Goal: Task Accomplishment & Management: Use online tool/utility

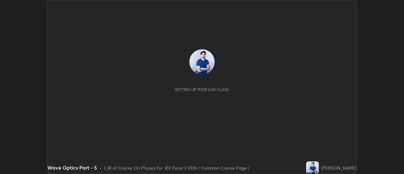
scroll to position [174, 403]
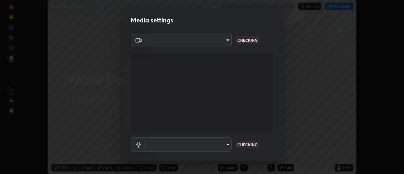
type input "4eebad9fb2b760257747d3faba0537f77ebfd590b97cb0ff6e10e17389be776b"
type input "default"
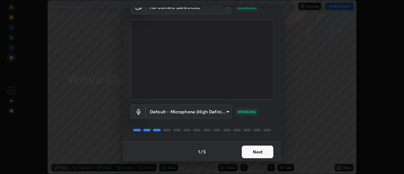
scroll to position [33, 0]
click at [254, 153] on button "Next" at bounding box center [258, 151] width 32 height 13
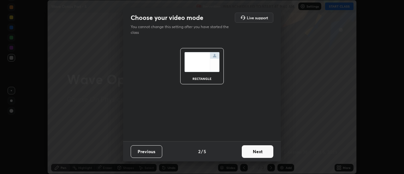
scroll to position [0, 0]
click at [254, 151] on button "Next" at bounding box center [258, 151] width 32 height 13
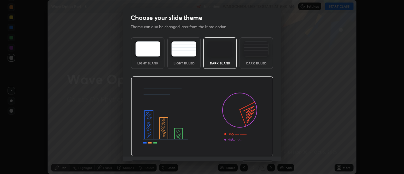
scroll to position [15, 0]
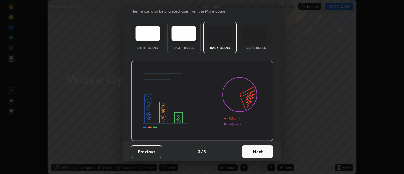
click at [252, 152] on button "Next" at bounding box center [258, 151] width 32 height 13
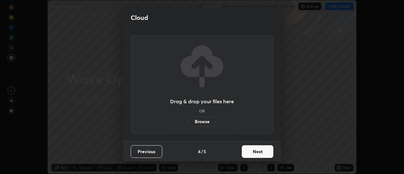
click at [254, 153] on button "Next" at bounding box center [258, 151] width 32 height 13
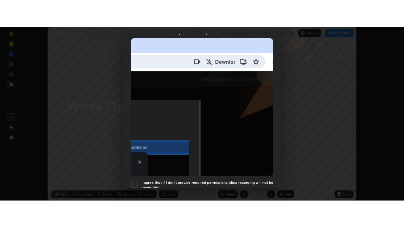
scroll to position [162, 0]
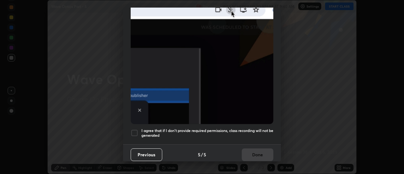
click at [135, 131] on div at bounding box center [135, 133] width 8 height 8
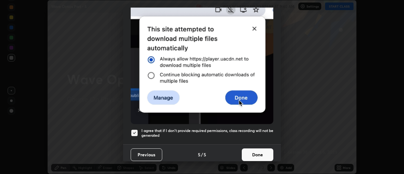
click at [252, 152] on button "Done" at bounding box center [258, 154] width 32 height 13
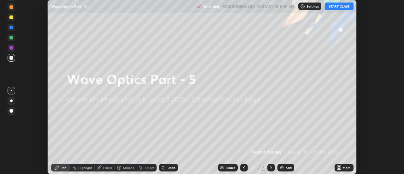
click at [341, 169] on icon at bounding box center [340, 169] width 2 height 2
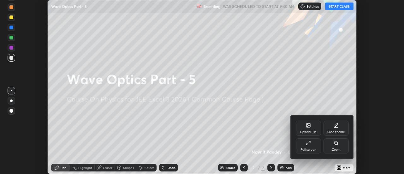
click at [306, 146] on div "Full screen" at bounding box center [308, 145] width 25 height 15
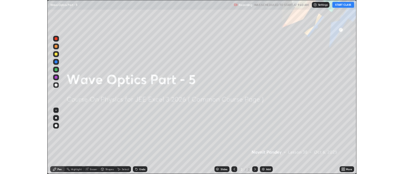
scroll to position [227, 404]
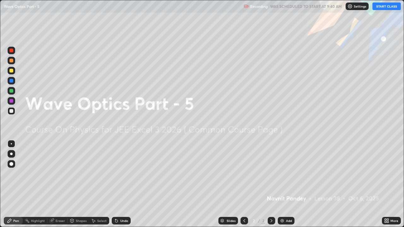
click at [386, 8] on button "START CLASS" at bounding box center [386, 7] width 28 height 8
click at [283, 173] on img at bounding box center [281, 220] width 5 height 5
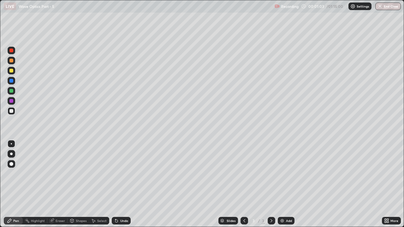
click at [118, 173] on div "Undo" at bounding box center [121, 221] width 19 height 8
click at [11, 91] on div at bounding box center [11, 91] width 4 height 4
click at [12, 101] on div at bounding box center [11, 101] width 4 height 4
click at [116, 173] on icon at bounding box center [116, 221] width 3 height 3
click at [11, 92] on div at bounding box center [11, 91] width 4 height 4
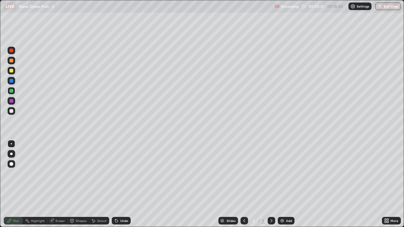
click at [119, 173] on div "Undo" at bounding box center [121, 221] width 19 height 8
click at [11, 100] on div at bounding box center [11, 101] width 4 height 4
click at [10, 82] on div at bounding box center [11, 81] width 4 height 4
click at [121, 173] on div "Undo" at bounding box center [124, 220] width 8 height 3
click at [120, 173] on div "Undo" at bounding box center [124, 220] width 8 height 3
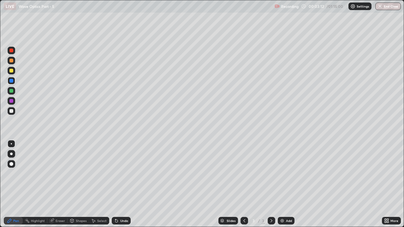
click at [119, 173] on div "Undo" at bounding box center [121, 221] width 19 height 8
click at [11, 70] on div at bounding box center [11, 71] width 4 height 4
click at [117, 173] on icon at bounding box center [116, 220] width 5 height 5
click at [120, 173] on div "Undo" at bounding box center [124, 220] width 8 height 3
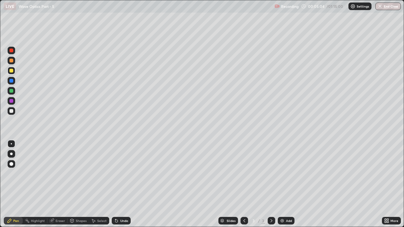
click at [11, 93] on div at bounding box center [12, 91] width 8 height 8
click at [11, 81] on div at bounding box center [11, 81] width 4 height 4
click at [11, 71] on div at bounding box center [11, 71] width 4 height 4
click at [12, 61] on div at bounding box center [11, 61] width 4 height 4
click at [11, 51] on div at bounding box center [11, 51] width 4 height 4
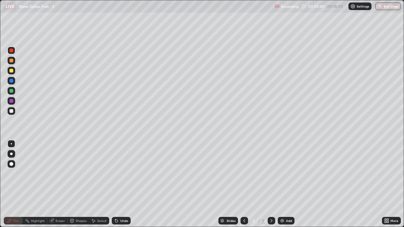
click at [12, 110] on div at bounding box center [11, 111] width 4 height 4
click at [12, 82] on div at bounding box center [11, 81] width 4 height 4
click at [271, 173] on icon at bounding box center [271, 220] width 5 height 5
click at [281, 173] on img at bounding box center [281, 220] width 5 height 5
click at [10, 91] on div at bounding box center [11, 91] width 4 height 4
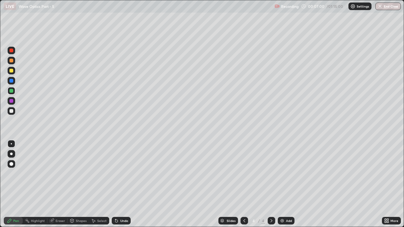
click at [244, 173] on icon at bounding box center [244, 220] width 5 height 5
click at [271, 173] on icon at bounding box center [271, 220] width 5 height 5
click at [120, 173] on div "Undo" at bounding box center [124, 220] width 8 height 3
click at [120, 173] on div "Undo" at bounding box center [121, 221] width 19 height 8
click at [244, 173] on icon at bounding box center [244, 220] width 2 height 3
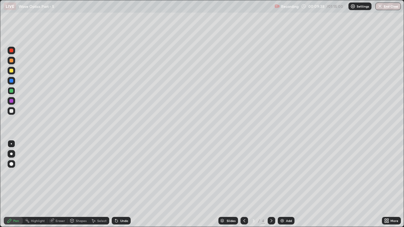
click at [271, 173] on icon at bounding box center [271, 220] width 5 height 5
click at [243, 173] on icon at bounding box center [244, 220] width 2 height 3
click at [54, 173] on icon at bounding box center [51, 220] width 5 height 5
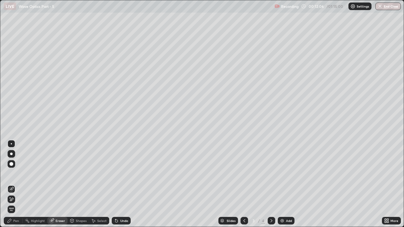
click at [17, 173] on div "Pen" at bounding box center [16, 220] width 6 height 3
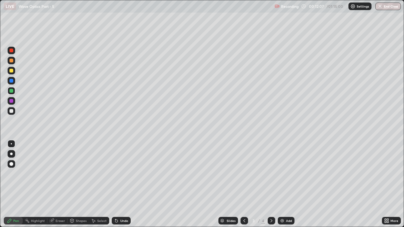
click at [12, 81] on div at bounding box center [11, 81] width 4 height 4
click at [10, 91] on div at bounding box center [11, 91] width 4 height 4
click at [271, 173] on icon at bounding box center [271, 220] width 5 height 5
click at [54, 173] on div "Eraser" at bounding box center [57, 221] width 20 height 8
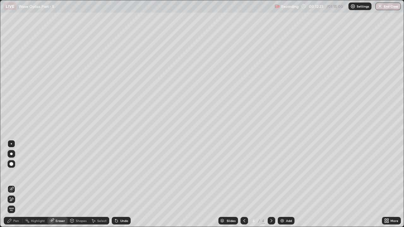
click at [15, 173] on div "Pen" at bounding box center [16, 220] width 6 height 3
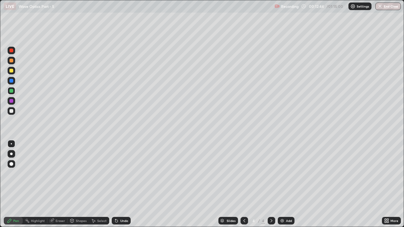
click at [243, 173] on icon at bounding box center [244, 220] width 5 height 5
click at [271, 173] on icon at bounding box center [271, 220] width 5 height 5
click at [271, 173] on icon at bounding box center [271, 220] width 2 height 3
click at [283, 173] on img at bounding box center [281, 220] width 5 height 5
click at [244, 173] on icon at bounding box center [244, 220] width 5 height 5
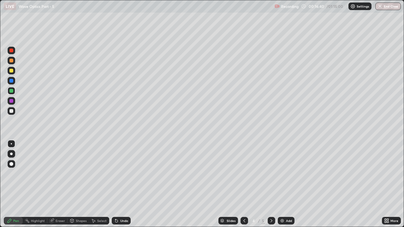
click at [271, 173] on icon at bounding box center [271, 220] width 2 height 3
click at [11, 114] on div at bounding box center [12, 111] width 8 height 8
click at [11, 92] on div at bounding box center [11, 91] width 4 height 4
click at [115, 173] on icon at bounding box center [116, 221] width 3 height 3
click at [117, 173] on icon at bounding box center [116, 220] width 5 height 5
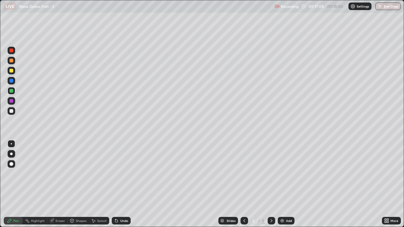
click at [10, 81] on div at bounding box center [11, 81] width 4 height 4
click at [11, 91] on div at bounding box center [11, 91] width 4 height 4
click at [11, 81] on div at bounding box center [11, 81] width 4 height 4
click at [14, 92] on div at bounding box center [12, 91] width 8 height 8
click at [11, 81] on div at bounding box center [11, 81] width 4 height 4
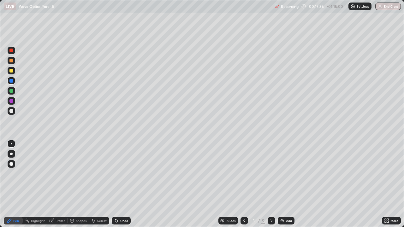
click at [12, 80] on div at bounding box center [11, 81] width 4 height 4
click at [11, 91] on div at bounding box center [11, 91] width 4 height 4
click at [12, 82] on div at bounding box center [11, 81] width 4 height 4
click at [10, 80] on div at bounding box center [11, 81] width 4 height 4
click at [11, 91] on div at bounding box center [11, 91] width 4 height 4
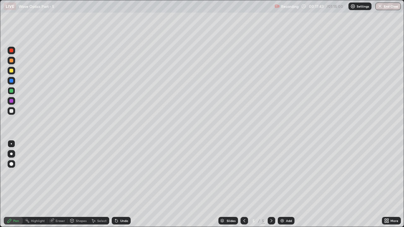
click at [12, 82] on div at bounding box center [11, 81] width 4 height 4
click at [12, 71] on div at bounding box center [11, 71] width 4 height 4
click at [12, 80] on div at bounding box center [11, 81] width 4 height 4
click at [11, 71] on div at bounding box center [11, 71] width 4 height 4
click at [10, 81] on div at bounding box center [11, 81] width 4 height 4
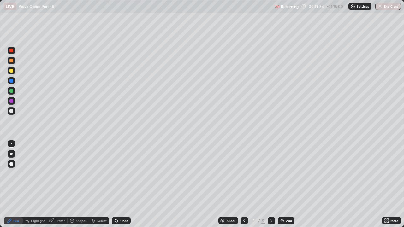
click at [119, 173] on div "Undo" at bounding box center [121, 221] width 19 height 8
click at [117, 173] on icon at bounding box center [116, 220] width 5 height 5
click at [11, 71] on div at bounding box center [11, 71] width 4 height 4
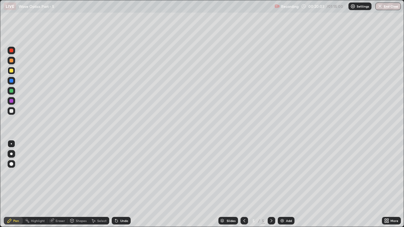
click at [10, 90] on div at bounding box center [11, 91] width 4 height 4
click at [12, 82] on div at bounding box center [11, 81] width 4 height 4
click at [271, 173] on icon at bounding box center [271, 220] width 5 height 5
click at [270, 173] on icon at bounding box center [271, 220] width 5 height 5
click at [271, 173] on icon at bounding box center [271, 220] width 5 height 5
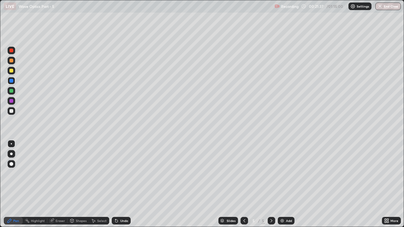
click at [271, 173] on icon at bounding box center [271, 220] width 5 height 5
click at [282, 173] on img at bounding box center [281, 220] width 5 height 5
click at [10, 91] on div at bounding box center [11, 91] width 4 height 4
click at [11, 81] on div at bounding box center [11, 81] width 4 height 4
click at [244, 173] on icon at bounding box center [244, 220] width 5 height 5
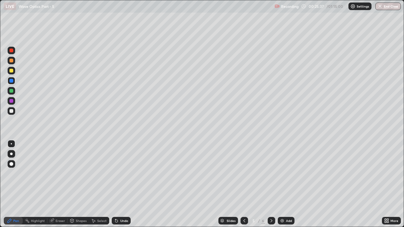
click at [270, 173] on icon at bounding box center [271, 220] width 5 height 5
click at [244, 173] on icon at bounding box center [244, 220] width 5 height 5
click at [271, 173] on icon at bounding box center [271, 220] width 5 height 5
click at [280, 173] on img at bounding box center [281, 220] width 5 height 5
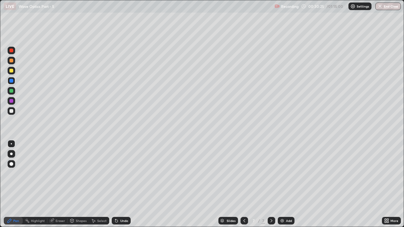
click at [10, 110] on div at bounding box center [11, 111] width 4 height 4
click at [123, 173] on div "Undo" at bounding box center [121, 221] width 19 height 8
click at [13, 91] on div at bounding box center [11, 91] width 4 height 4
click at [54, 173] on div "Eraser" at bounding box center [57, 221] width 20 height 8
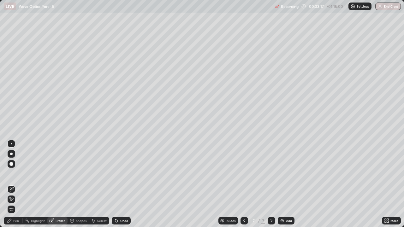
click at [17, 173] on div "Pen" at bounding box center [16, 220] width 6 height 3
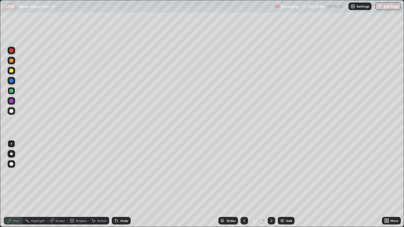
click at [270, 173] on icon at bounding box center [271, 220] width 2 height 3
click at [270, 173] on icon at bounding box center [271, 220] width 5 height 5
click at [270, 173] on icon at bounding box center [271, 220] width 2 height 3
click at [279, 173] on img at bounding box center [281, 220] width 5 height 5
click at [11, 111] on div at bounding box center [11, 111] width 4 height 4
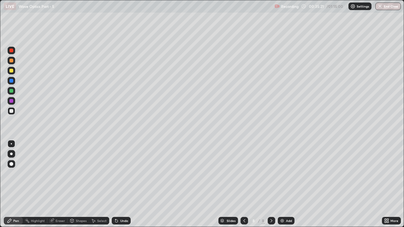
click at [11, 91] on div at bounding box center [11, 91] width 4 height 4
click at [118, 173] on icon at bounding box center [116, 220] width 5 height 5
click at [11, 81] on div at bounding box center [11, 81] width 4 height 4
click at [115, 173] on div "Undo" at bounding box center [121, 221] width 19 height 8
click at [122, 173] on div "Undo" at bounding box center [124, 220] width 8 height 3
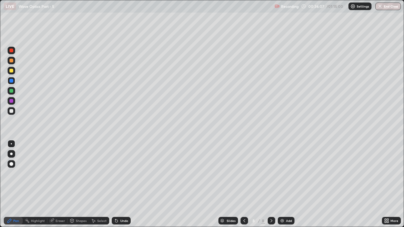
click at [116, 173] on icon at bounding box center [116, 221] width 3 height 3
click at [56, 173] on div "Eraser" at bounding box center [60, 220] width 9 height 3
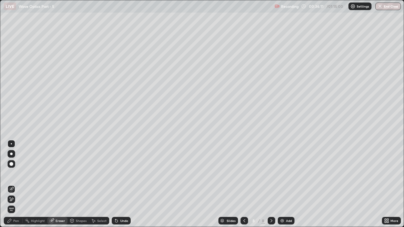
click at [13, 173] on icon at bounding box center [11, 199] width 3 height 3
click at [13, 173] on div "Pen" at bounding box center [13, 221] width 19 height 8
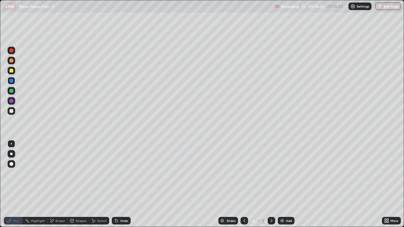
click at [115, 173] on icon at bounding box center [115, 219] width 1 height 1
click at [118, 173] on div "Undo" at bounding box center [121, 221] width 19 height 8
click at [118, 173] on icon at bounding box center [116, 220] width 5 height 5
click at [117, 173] on icon at bounding box center [116, 220] width 5 height 5
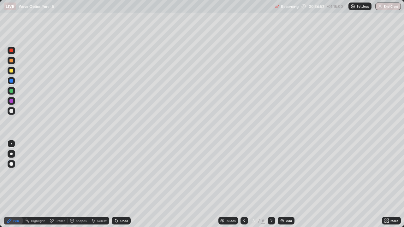
click at [12, 91] on div at bounding box center [11, 91] width 4 height 4
click at [10, 81] on div at bounding box center [11, 81] width 4 height 4
click at [11, 101] on div at bounding box center [11, 101] width 4 height 4
click at [118, 173] on div "Undo" at bounding box center [121, 221] width 19 height 8
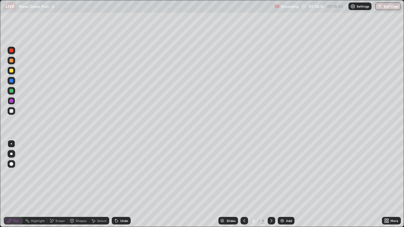
click at [118, 173] on icon at bounding box center [116, 220] width 5 height 5
click at [115, 173] on icon at bounding box center [115, 219] width 1 height 1
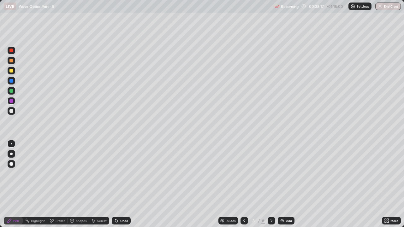
click at [117, 173] on icon at bounding box center [116, 220] width 5 height 5
click at [119, 173] on div "Undo" at bounding box center [121, 221] width 19 height 8
click at [117, 173] on icon at bounding box center [116, 220] width 5 height 5
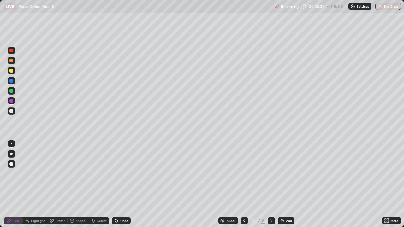
click at [118, 173] on div "Undo" at bounding box center [121, 221] width 19 height 8
click at [12, 71] on div at bounding box center [11, 71] width 4 height 4
click at [11, 79] on div at bounding box center [11, 81] width 4 height 4
click at [12, 50] on div at bounding box center [11, 51] width 4 height 4
click at [114, 173] on icon at bounding box center [116, 220] width 5 height 5
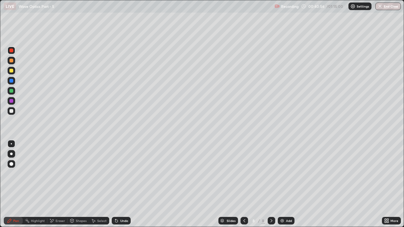
click at [12, 92] on div at bounding box center [11, 91] width 4 height 4
click at [120, 173] on div "Undo" at bounding box center [124, 220] width 8 height 3
click at [118, 173] on div "Undo" at bounding box center [121, 221] width 19 height 8
click at [271, 173] on icon at bounding box center [271, 220] width 5 height 5
click at [283, 173] on img at bounding box center [281, 220] width 5 height 5
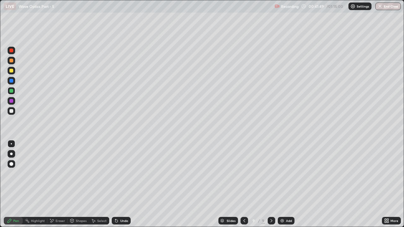
click at [244, 173] on icon at bounding box center [244, 220] width 5 height 5
click at [272, 173] on icon at bounding box center [271, 220] width 5 height 5
click at [11, 94] on div at bounding box center [12, 91] width 8 height 8
click at [11, 101] on div at bounding box center [11, 101] width 4 height 4
click at [56, 173] on div "Eraser" at bounding box center [60, 220] width 9 height 3
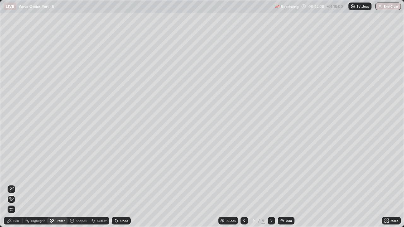
click at [14, 173] on div "Pen" at bounding box center [13, 221] width 19 height 8
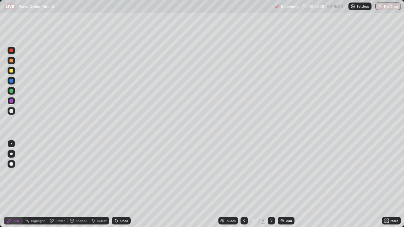
click at [12, 92] on div at bounding box center [11, 91] width 4 height 4
click at [120, 173] on div "Undo" at bounding box center [124, 220] width 8 height 3
click at [121, 173] on div "Undo" at bounding box center [124, 220] width 8 height 3
click at [13, 82] on div at bounding box center [12, 81] width 8 height 8
click at [245, 173] on icon at bounding box center [244, 220] width 5 height 5
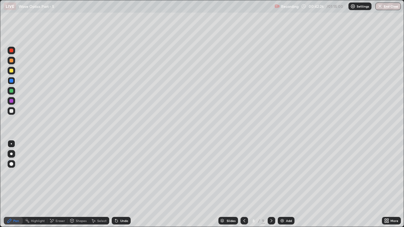
click at [271, 173] on icon at bounding box center [271, 220] width 5 height 5
click at [10, 90] on div at bounding box center [11, 91] width 4 height 4
click at [244, 173] on icon at bounding box center [244, 220] width 5 height 5
click at [271, 173] on icon at bounding box center [271, 220] width 5 height 5
click at [9, 110] on div at bounding box center [12, 111] width 8 height 8
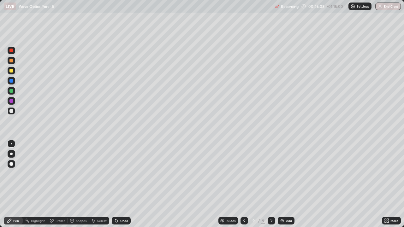
click at [271, 173] on icon at bounding box center [271, 220] width 2 height 3
click at [282, 173] on img at bounding box center [281, 220] width 5 height 5
click at [12, 111] on div at bounding box center [11, 111] width 4 height 4
click at [119, 173] on div "Undo" at bounding box center [121, 221] width 19 height 8
click at [12, 80] on div at bounding box center [11, 81] width 4 height 4
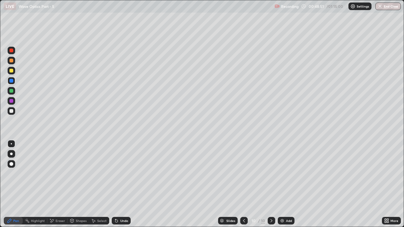
click at [11, 91] on div at bounding box center [11, 91] width 4 height 4
click at [13, 111] on div at bounding box center [11, 111] width 4 height 4
click at [11, 91] on div at bounding box center [11, 91] width 4 height 4
click at [121, 173] on div "Undo" at bounding box center [124, 220] width 8 height 3
click at [120, 173] on div "Undo" at bounding box center [124, 220] width 8 height 3
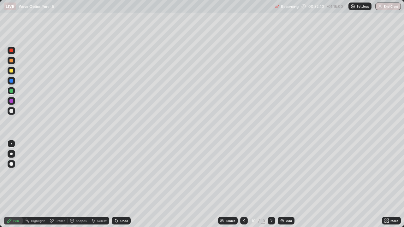
click at [120, 173] on div "Undo" at bounding box center [124, 220] width 8 height 3
click at [123, 173] on div "Undo" at bounding box center [121, 221] width 19 height 8
click at [122, 173] on div "Undo" at bounding box center [124, 220] width 8 height 3
click at [271, 173] on icon at bounding box center [271, 220] width 5 height 5
click at [282, 173] on img at bounding box center [281, 220] width 5 height 5
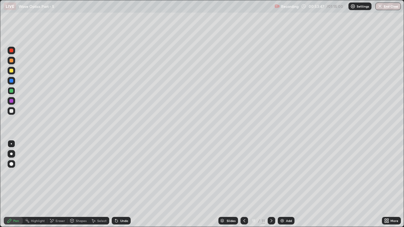
click at [243, 173] on icon at bounding box center [244, 220] width 5 height 5
click at [270, 173] on icon at bounding box center [271, 220] width 5 height 5
click at [244, 173] on icon at bounding box center [244, 220] width 5 height 5
click at [271, 173] on icon at bounding box center [271, 220] width 5 height 5
click at [244, 173] on icon at bounding box center [244, 220] width 5 height 5
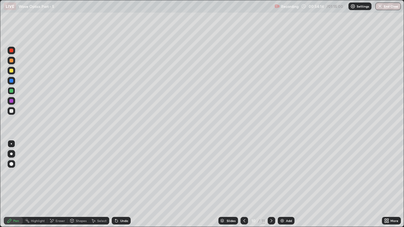
click at [273, 173] on div at bounding box center [271, 221] width 8 height 8
click at [115, 173] on icon at bounding box center [116, 221] width 3 height 3
click at [117, 173] on icon at bounding box center [116, 220] width 5 height 5
click at [115, 173] on icon at bounding box center [116, 221] width 3 height 3
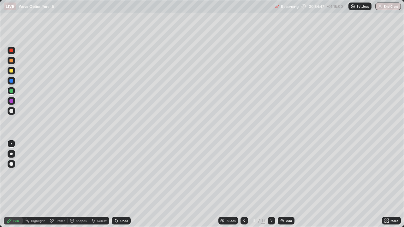
click at [118, 173] on icon at bounding box center [116, 220] width 5 height 5
click at [120, 173] on div "Undo" at bounding box center [124, 220] width 8 height 3
click at [244, 173] on icon at bounding box center [244, 220] width 5 height 5
click at [270, 173] on icon at bounding box center [271, 220] width 5 height 5
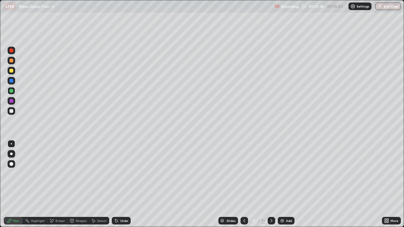
click at [244, 173] on icon at bounding box center [244, 220] width 5 height 5
click at [271, 173] on icon at bounding box center [271, 220] width 2 height 3
click at [270, 173] on icon at bounding box center [271, 220] width 5 height 5
click at [284, 173] on div "Add" at bounding box center [286, 221] width 17 height 8
click at [11, 111] on div at bounding box center [11, 111] width 4 height 4
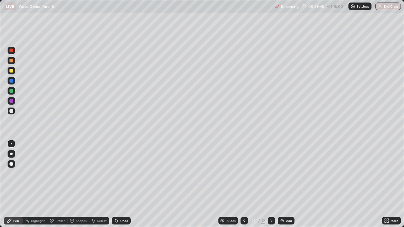
click at [10, 82] on div at bounding box center [11, 81] width 4 height 4
click at [12, 90] on div at bounding box center [11, 91] width 4 height 4
click at [115, 173] on icon at bounding box center [116, 221] width 3 height 3
click at [12, 82] on div at bounding box center [11, 81] width 4 height 4
click at [121, 173] on div "Undo" at bounding box center [124, 220] width 8 height 3
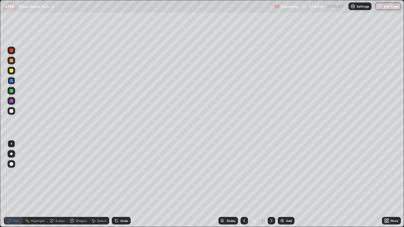
click at [121, 173] on div "Undo" at bounding box center [124, 220] width 8 height 3
click at [119, 173] on div "Undo" at bounding box center [121, 221] width 19 height 8
click at [117, 173] on icon at bounding box center [116, 220] width 5 height 5
click at [118, 173] on div "Undo" at bounding box center [121, 221] width 19 height 8
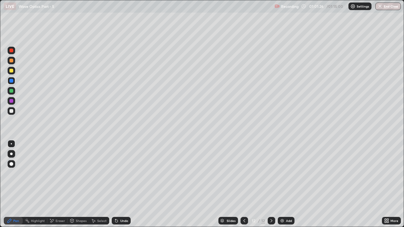
click at [60, 173] on div "Eraser" at bounding box center [60, 220] width 9 height 3
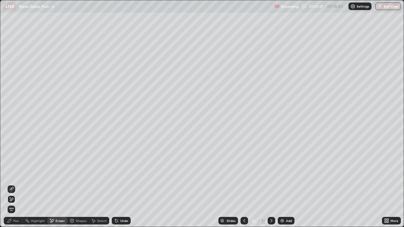
click at [15, 173] on div "Pen" at bounding box center [16, 220] width 6 height 3
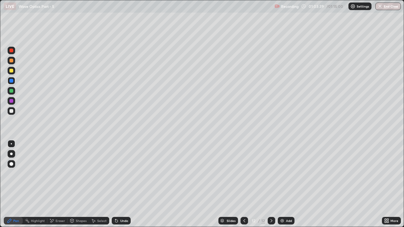
click at [279, 173] on div "Add" at bounding box center [286, 221] width 17 height 8
click at [119, 173] on div "Undo" at bounding box center [121, 221] width 19 height 8
click at [11, 90] on div at bounding box center [11, 91] width 4 height 4
click at [10, 90] on div at bounding box center [11, 91] width 4 height 4
click at [12, 81] on div at bounding box center [11, 81] width 4 height 4
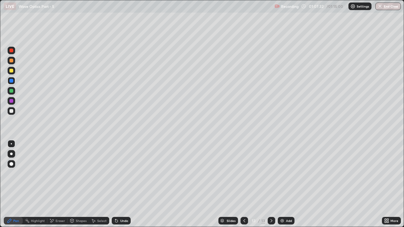
click at [12, 70] on div at bounding box center [11, 71] width 4 height 4
click at [12, 90] on div at bounding box center [11, 91] width 4 height 4
click at [13, 80] on div at bounding box center [11, 81] width 4 height 4
click at [11, 90] on div at bounding box center [11, 91] width 4 height 4
click at [12, 82] on div at bounding box center [11, 81] width 4 height 4
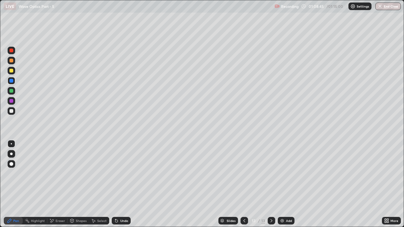
click at [244, 173] on icon at bounding box center [244, 220] width 5 height 5
click at [271, 173] on icon at bounding box center [271, 220] width 5 height 5
click at [383, 8] on button "End Class" at bounding box center [388, 7] width 25 height 8
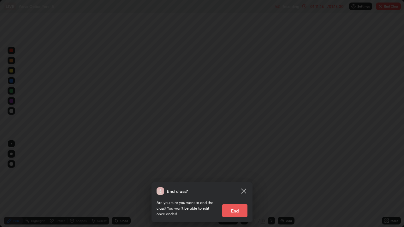
click at [236, 173] on button "End" at bounding box center [234, 210] width 25 height 13
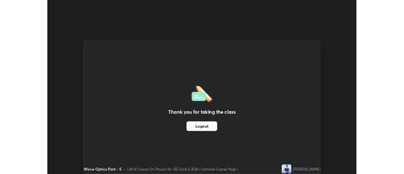
scroll to position [31368, 31138]
